Goal: Task Accomplishment & Management: Complete application form

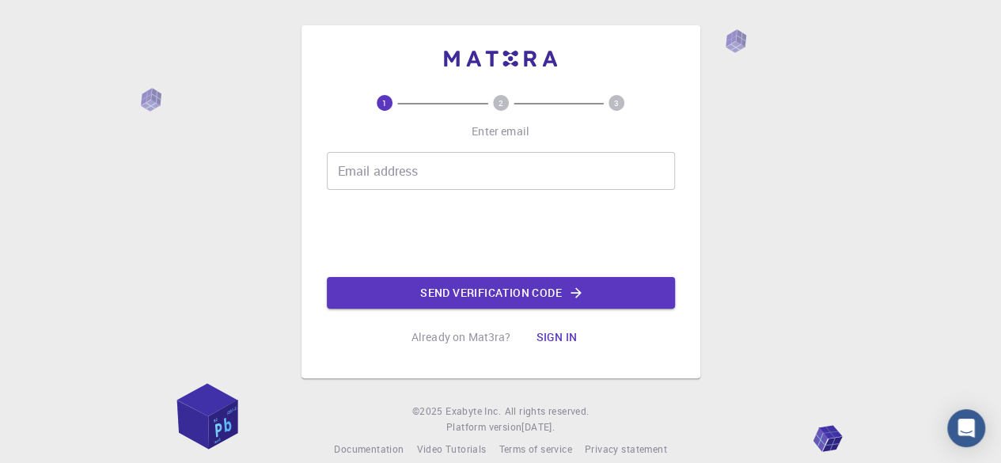
click at [386, 161] on input "Email address" at bounding box center [501, 171] width 348 height 38
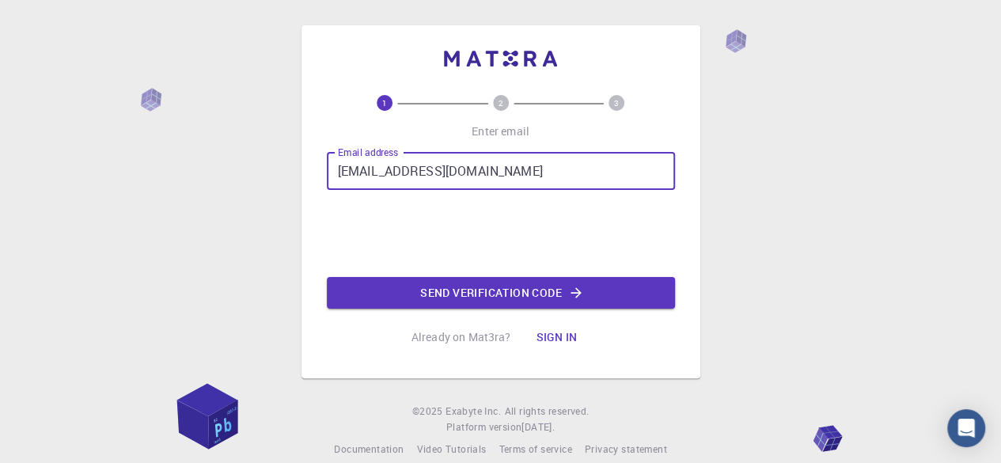
click at [435, 173] on input "[EMAIL_ADDRESS][DOMAIN_NAME]" at bounding box center [501, 171] width 348 height 38
type input "[EMAIL_ADDRESS][DOMAIN_NAME]"
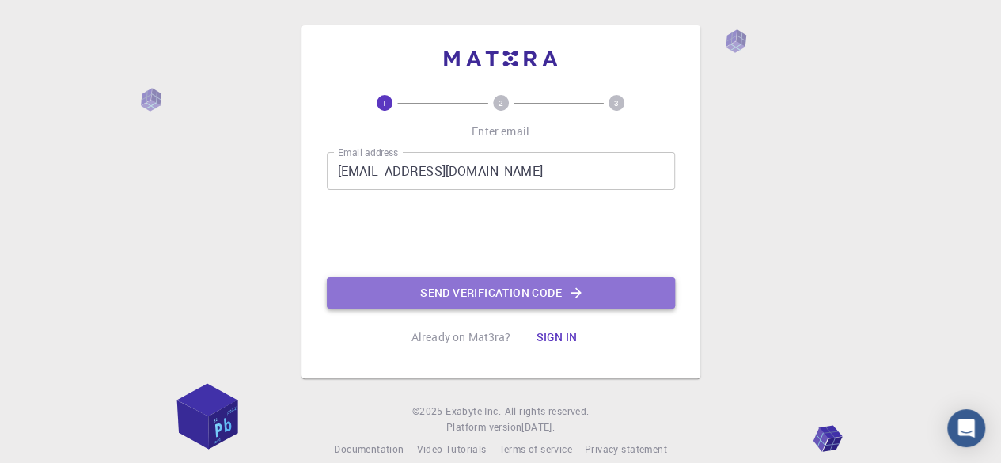
click at [448, 293] on button "Send verification code" at bounding box center [501, 293] width 348 height 32
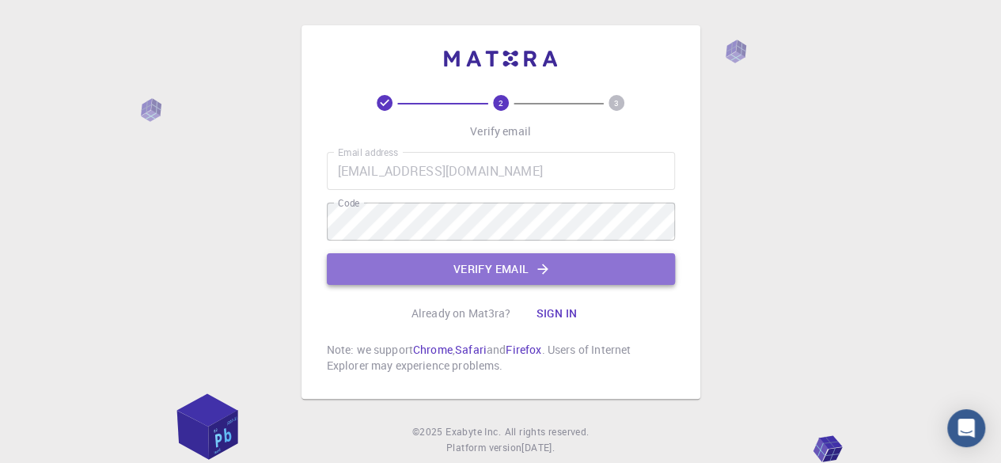
click at [485, 273] on button "Verify email" at bounding box center [501, 269] width 348 height 32
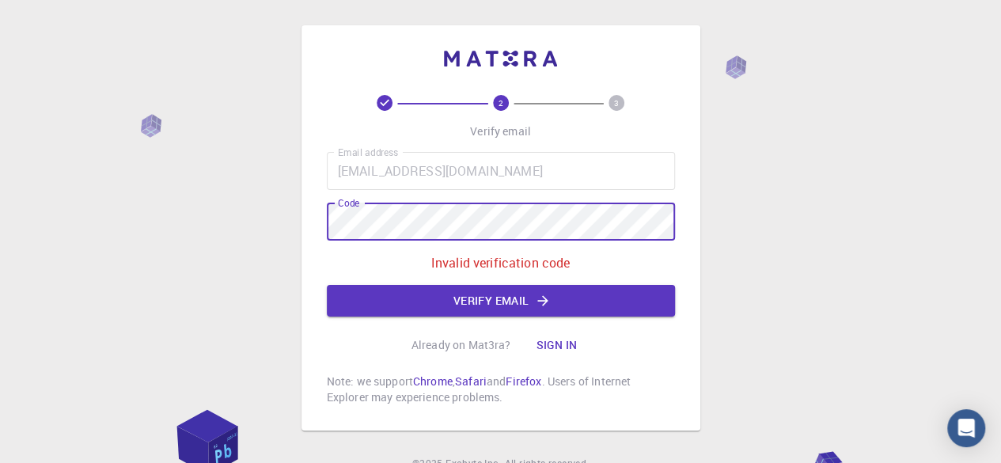
click at [208, 222] on div "2 3 Verify email Email address [EMAIL_ADDRESS][DOMAIN_NAME] Email address Code …" at bounding box center [500, 267] width 1001 height 535
click at [486, 296] on button "Verify email" at bounding box center [501, 301] width 348 height 32
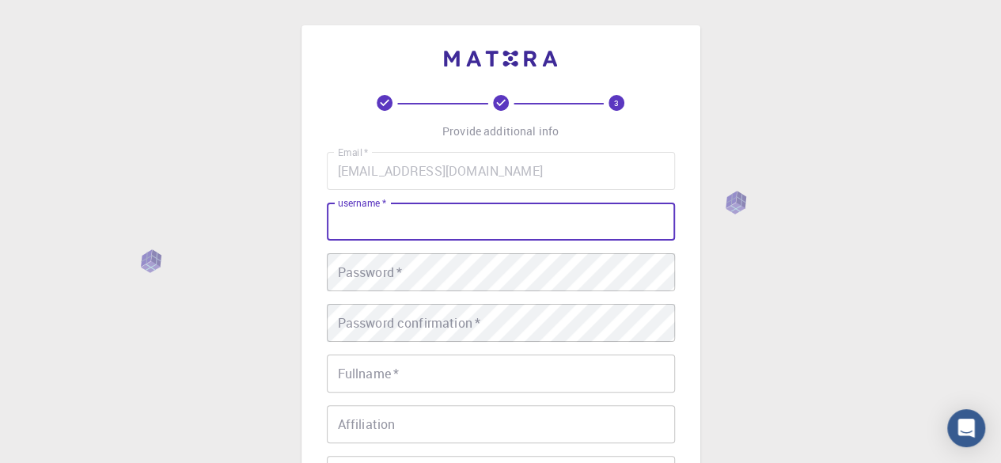
click at [386, 225] on input "username   *" at bounding box center [501, 222] width 348 height 38
type input "[PERSON_NAME]"
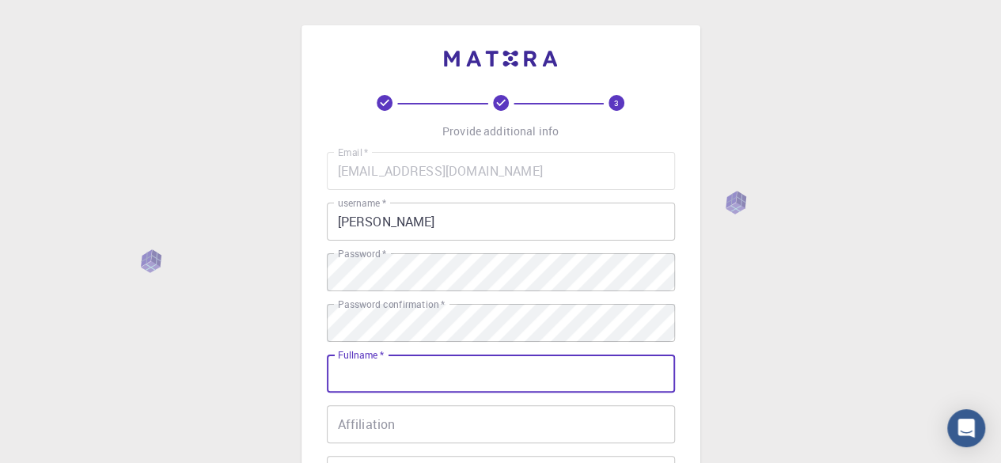
click at [408, 375] on input "Fullname   *" at bounding box center [501, 374] width 348 height 38
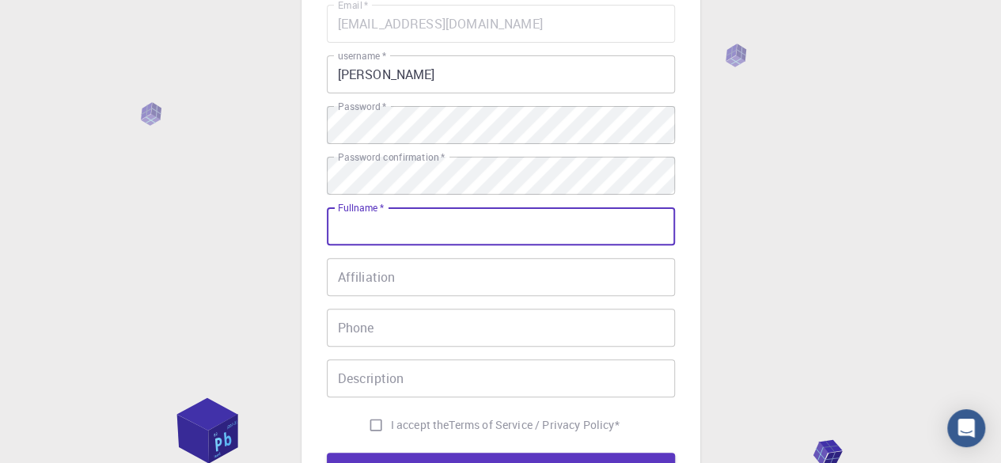
scroll to position [158, 0]
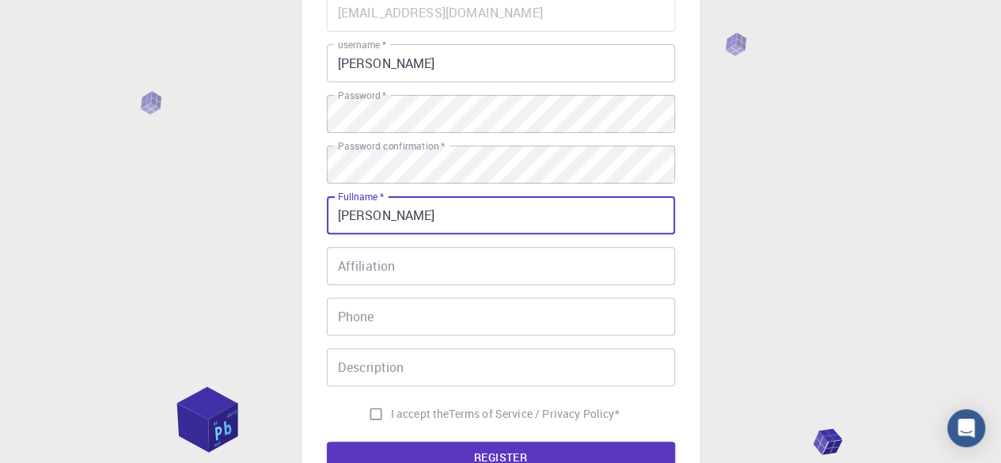
type input "[PERSON_NAME]"
click at [397, 321] on input "Phone" at bounding box center [501, 317] width 348 height 38
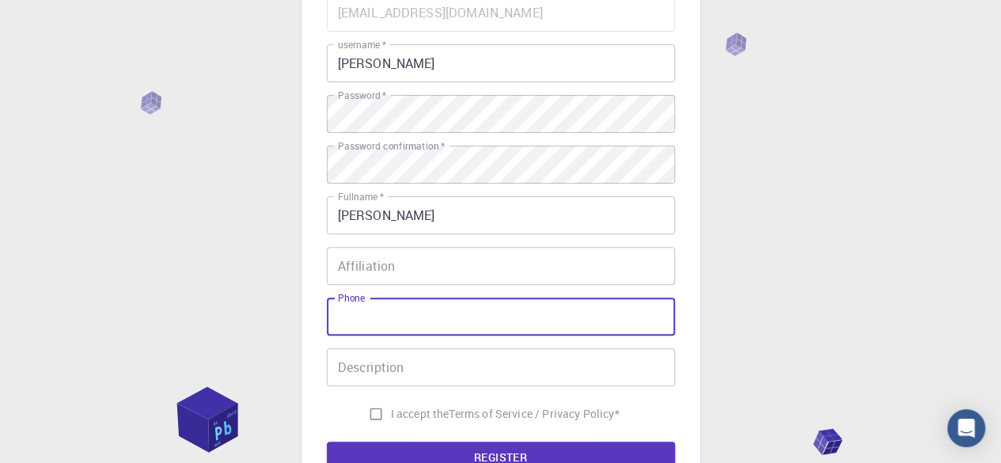
click at [405, 365] on input "Description" at bounding box center [501, 367] width 348 height 38
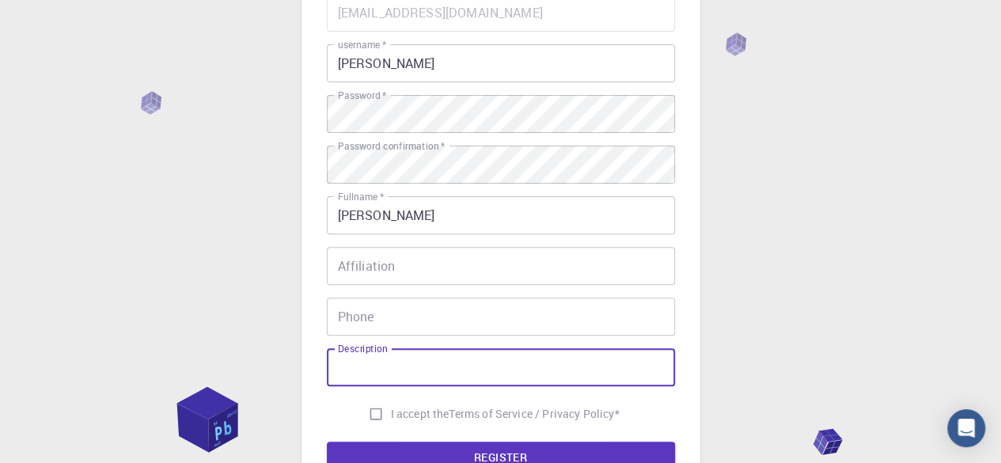
click at [369, 416] on input "I accept the Terms of Service / Privacy Policy *" at bounding box center [376, 414] width 30 height 30
checkbox input "true"
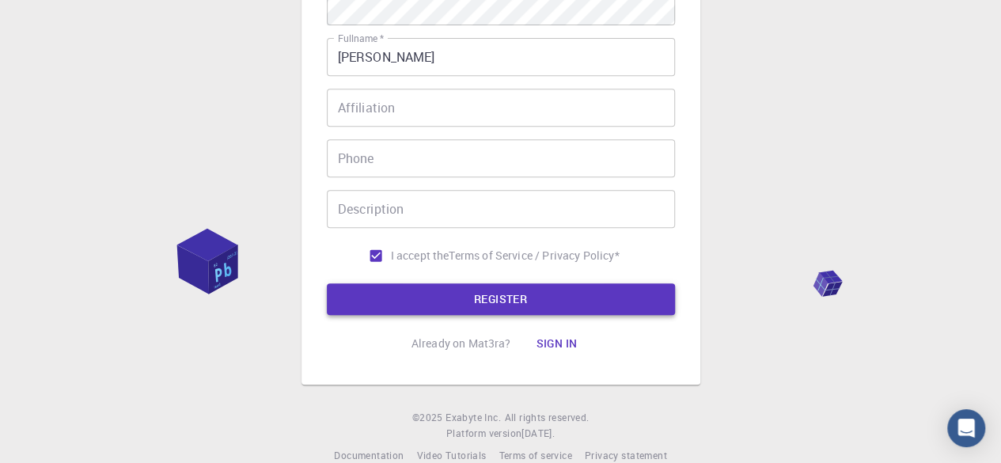
click at [453, 298] on button "REGISTER" at bounding box center [501, 299] width 348 height 32
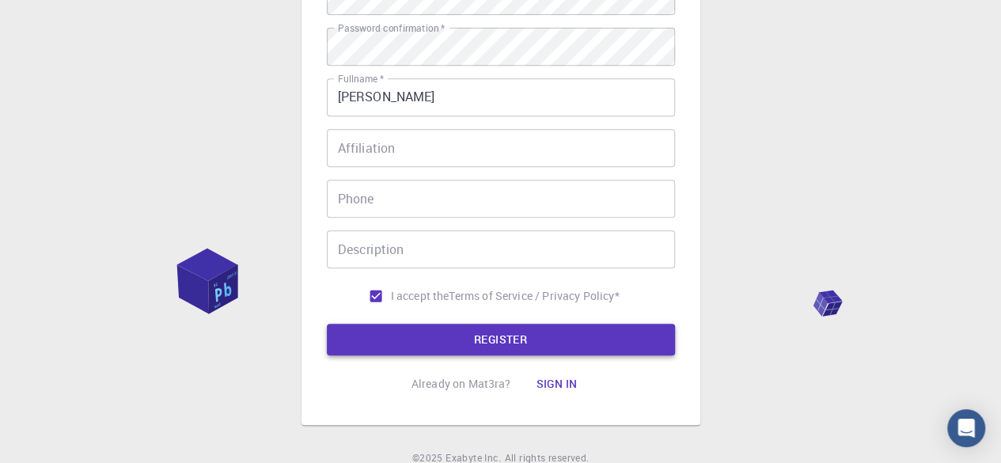
scroll to position [356, 0]
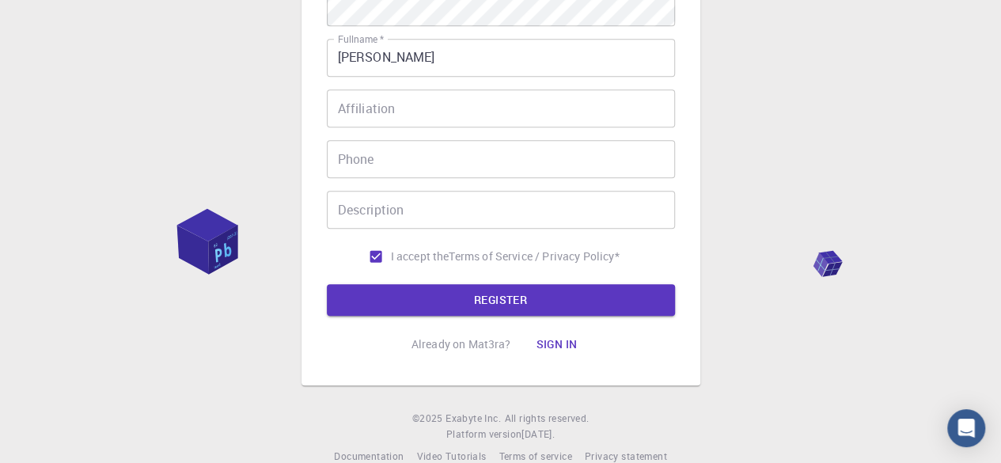
click at [377, 161] on input "Phone" at bounding box center [501, 159] width 348 height 38
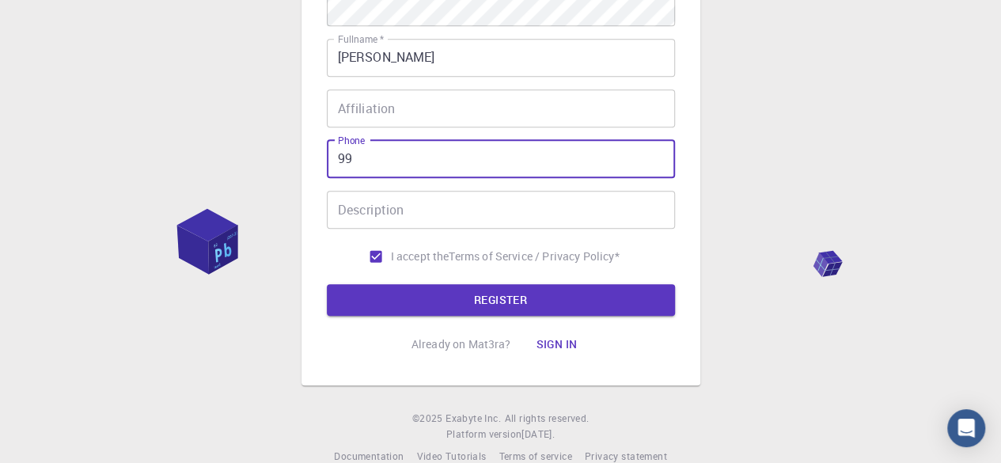
type input "9"
type input "[PHONE_NUMBER]"
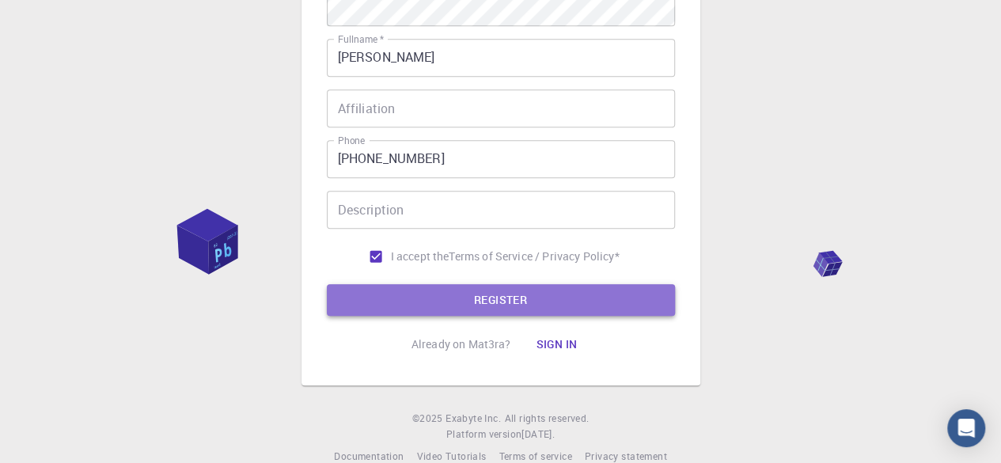
click at [535, 308] on button "REGISTER" at bounding box center [501, 300] width 348 height 32
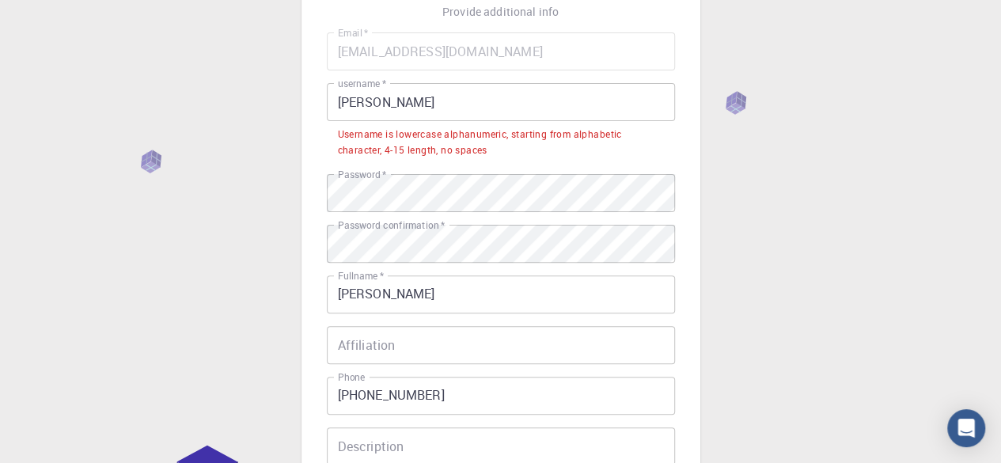
scroll to position [119, 0]
click at [343, 101] on input "[PERSON_NAME]" at bounding box center [501, 103] width 348 height 38
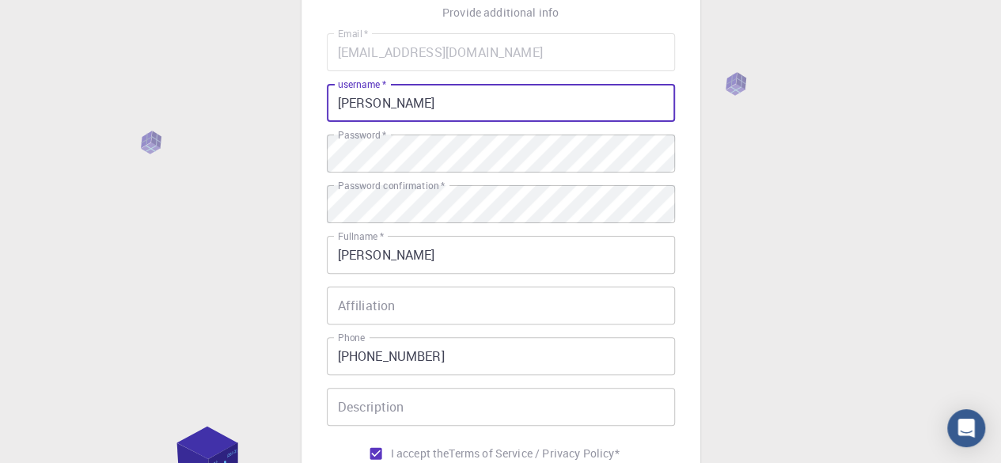
click at [389, 104] on input "[PERSON_NAME]" at bounding box center [501, 103] width 348 height 38
click at [386, 106] on input "[PERSON_NAME]" at bounding box center [501, 103] width 348 height 38
click at [383, 107] on input "[PERSON_NAME]" at bounding box center [501, 103] width 348 height 38
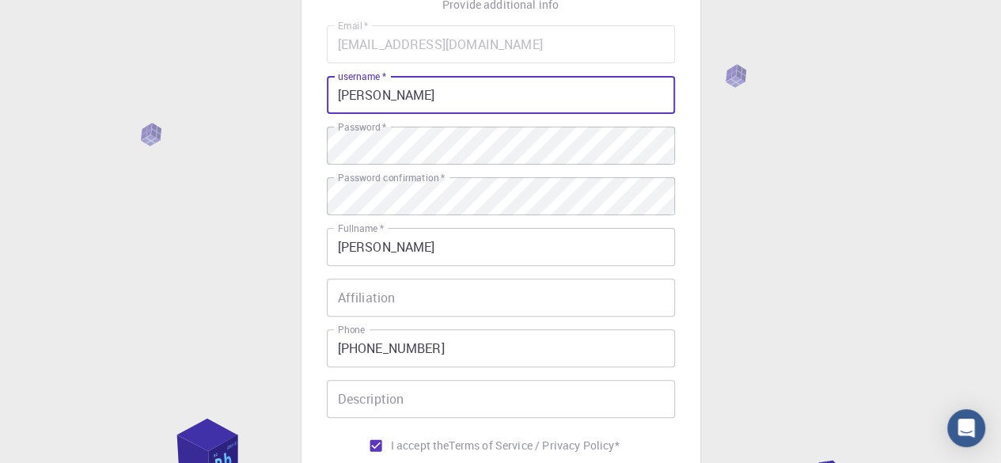
scroll to position [344, 0]
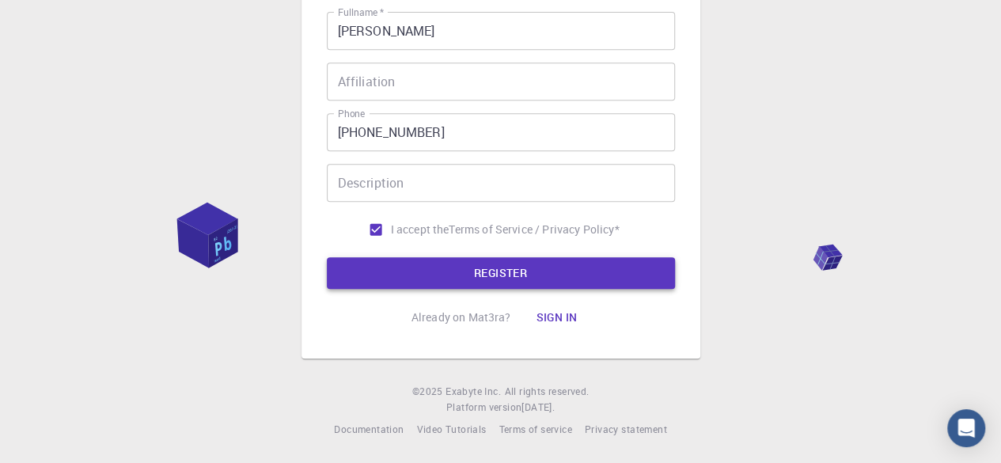
type input "[PERSON_NAME]"
click at [413, 281] on button "REGISTER" at bounding box center [501, 273] width 348 height 32
